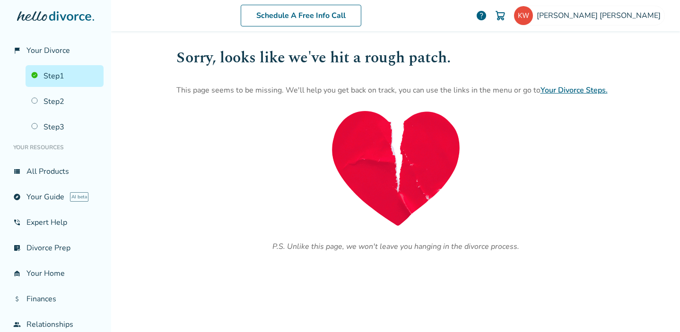
click at [65, 75] on link "Step 1" at bounding box center [65, 76] width 78 height 22
click at [58, 46] on span "Your Divorce" at bounding box center [48, 50] width 44 height 10
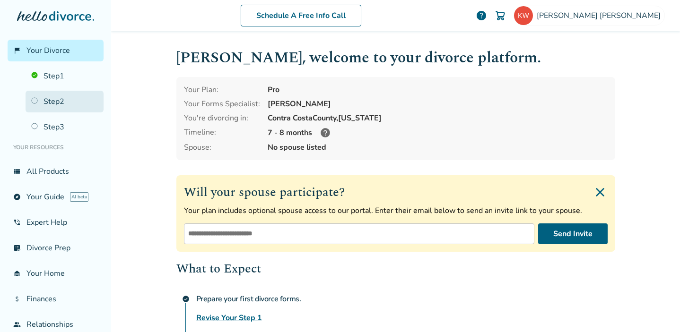
click at [49, 105] on link "Step 2" at bounding box center [65, 102] width 78 height 22
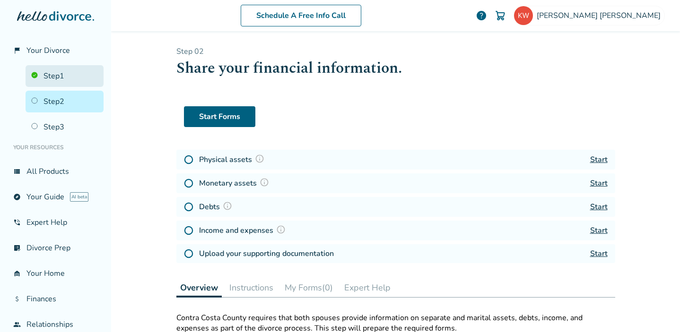
click at [55, 75] on link "Step 1" at bounding box center [65, 76] width 78 height 22
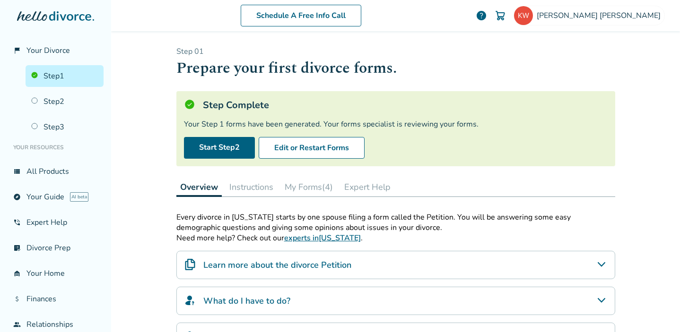
click at [55, 75] on link "Step 1" at bounding box center [65, 76] width 78 height 22
click at [301, 186] on button "My Forms (4)" at bounding box center [309, 187] width 56 height 19
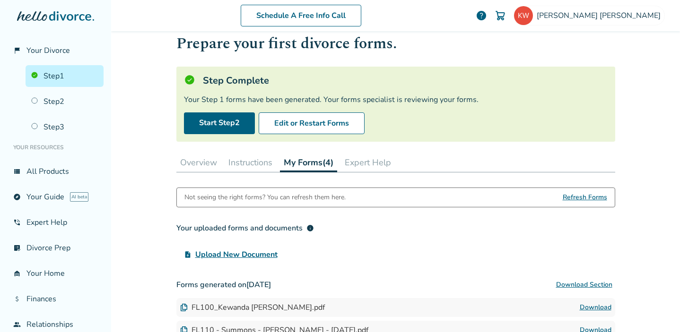
scroll to position [24, 0]
